Goal: Use online tool/utility: Utilize a website feature to perform a specific function

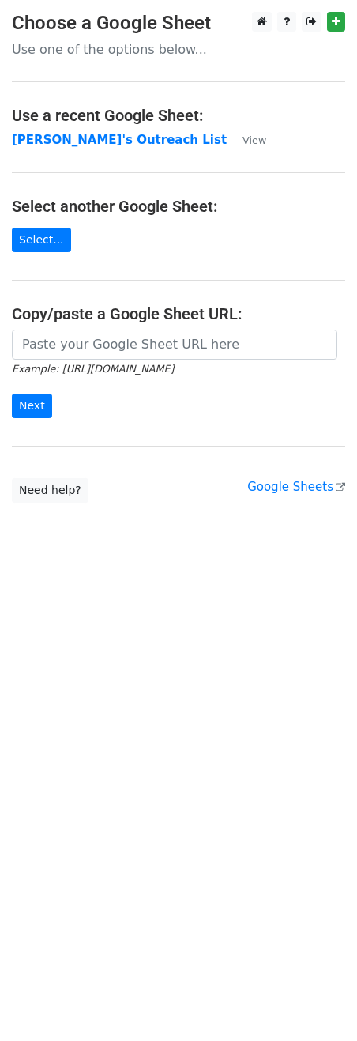
drag, startPoint x: 103, startPoint y: 123, endPoint x: 93, endPoint y: 146, distance: 24.8
click at [102, 123] on h4 "Use a recent Google Sheet:" at bounding box center [179, 115] width 334 height 19
click at [93, 146] on strong "[PERSON_NAME]'s Outreach List" at bounding box center [119, 140] width 215 height 14
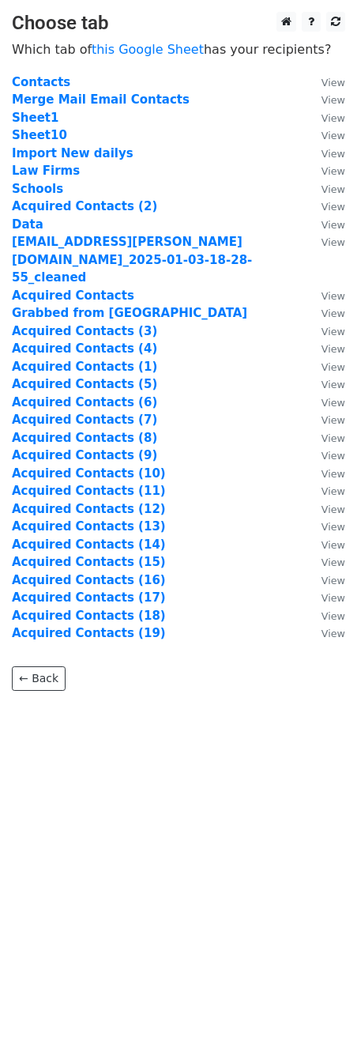
click at [111, 108] on td "Merge Mail Email Contacts" at bounding box center [159, 100] width 294 height 18
click at [115, 100] on strong "Merge Mail Email Contacts" at bounding box center [101, 99] width 178 height 14
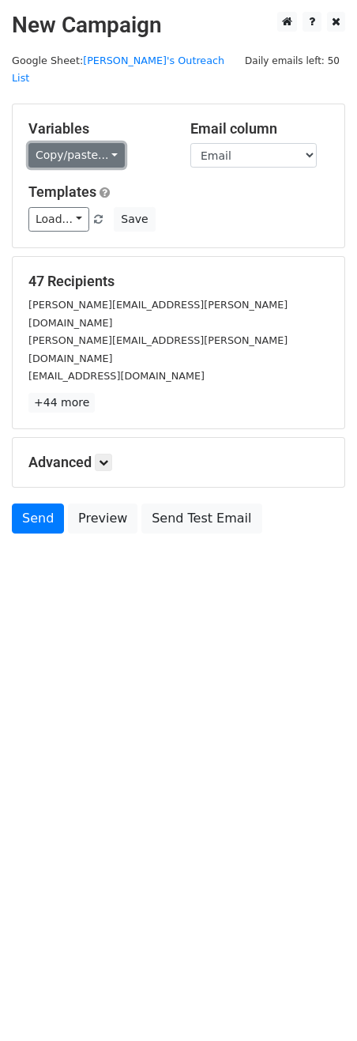
click at [74, 143] on link "Copy/paste..." at bounding box center [76, 155] width 96 height 25
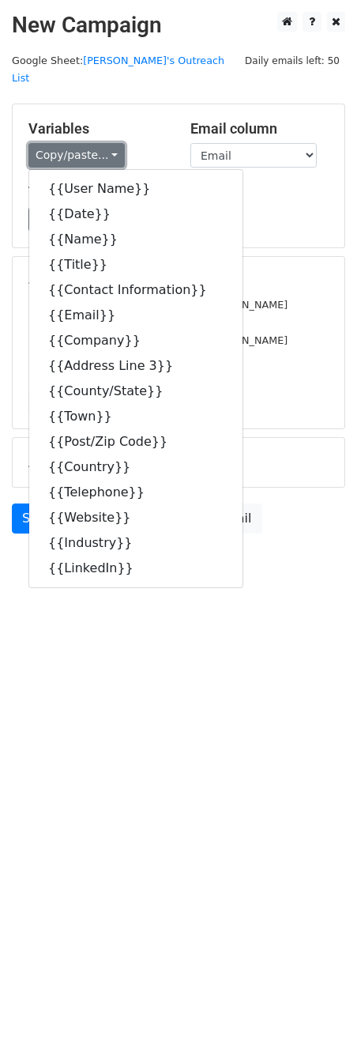
click at [66, 143] on link "Copy/paste..." at bounding box center [76, 155] width 96 height 25
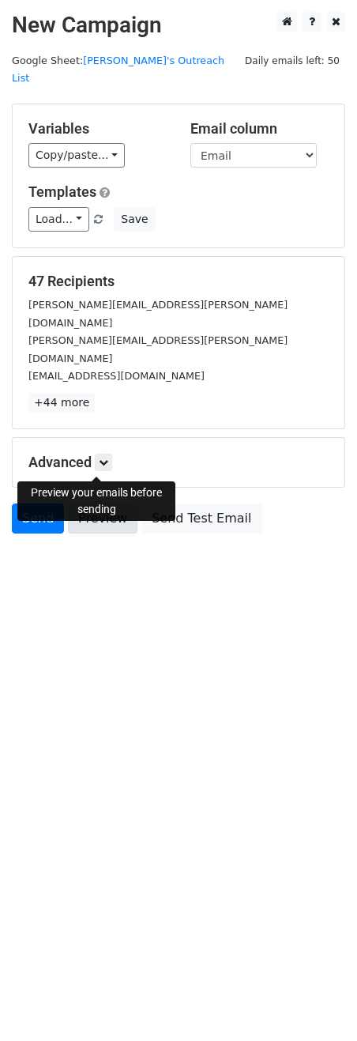
click at [90, 504] on link "Preview" at bounding box center [103, 519] width 70 height 30
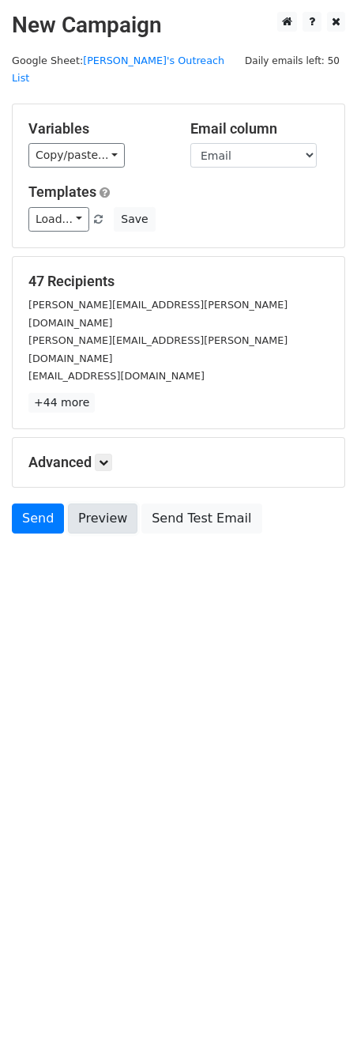
click at [90, 504] on link "Preview" at bounding box center [103, 519] width 70 height 30
